Goal: Navigation & Orientation: Find specific page/section

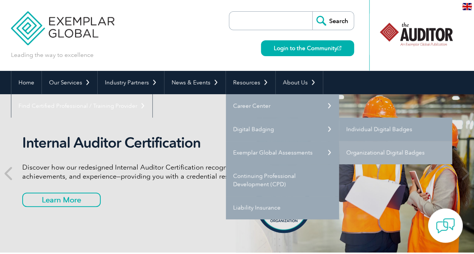
click at [362, 128] on link "Individual Digital Badges" at bounding box center [395, 129] width 113 height 23
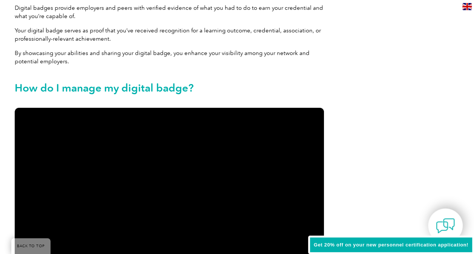
scroll to position [792, 0]
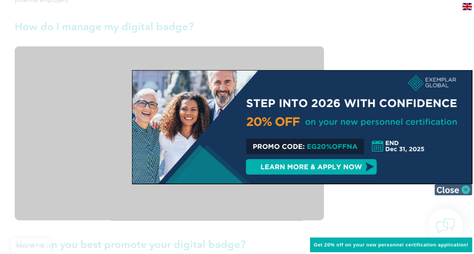
click at [466, 185] on img at bounding box center [454, 189] width 38 height 11
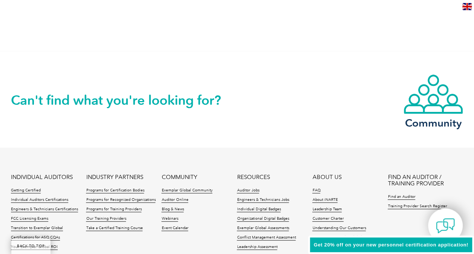
scroll to position [1584, 0]
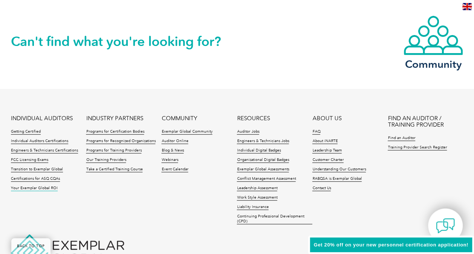
click at [37, 189] on link "Your Exemplar Global ROI" at bounding box center [34, 188] width 47 height 5
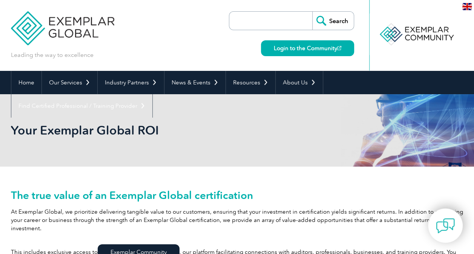
click at [139, 244] on link "Exemplar Community" at bounding box center [139, 252] width 82 height 16
